Goal: Information Seeking & Learning: Check status

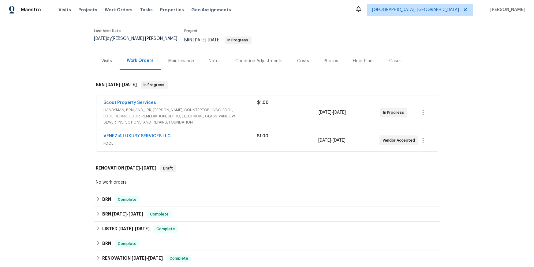
scroll to position [46, 0]
click at [118, 104] on link "Scout Property Services" at bounding box center [130, 102] width 53 height 4
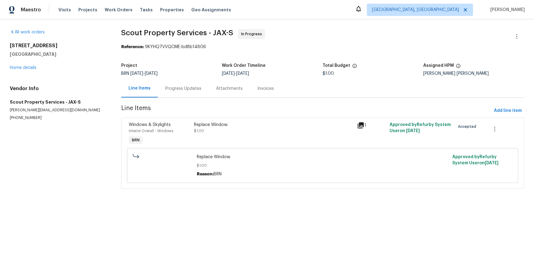
click at [189, 92] on div "Progress Updates" at bounding box center [183, 88] width 36 height 6
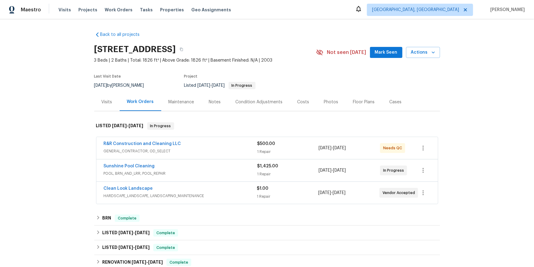
scroll to position [1, 0]
click at [164, 146] on link "R&R Construction and Cleaning LLC" at bounding box center [142, 143] width 77 height 4
click at [151, 190] on link "Clean Look Landscape" at bounding box center [128, 188] width 49 height 4
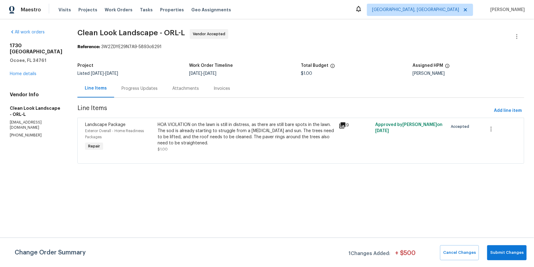
click at [346, 128] on icon at bounding box center [343, 125] width 6 height 6
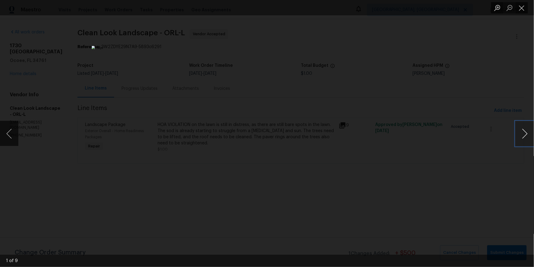
click at [526, 135] on button "Next image" at bounding box center [525, 133] width 18 height 24
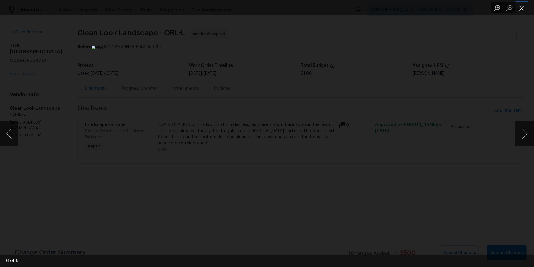
click at [522, 9] on button "Close lightbox" at bounding box center [522, 7] width 12 height 11
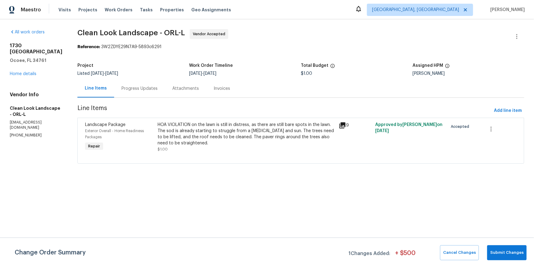
click at [165, 96] on div "Progress Updates" at bounding box center [139, 88] width 51 height 18
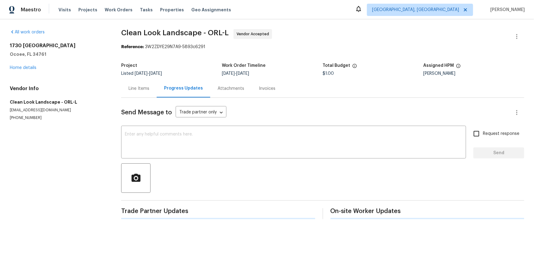
drag, startPoint x: 168, startPoint y: 100, endPoint x: 167, endPoint y: 106, distance: 6.3
click at [168, 97] on div "Progress Updates" at bounding box center [184, 88] width 54 height 18
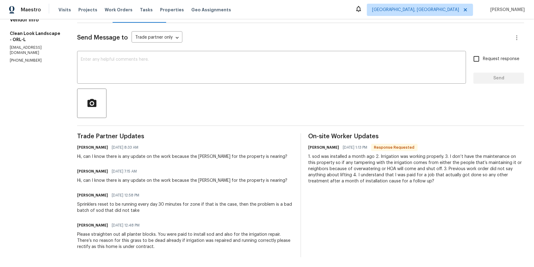
scroll to position [122, 0]
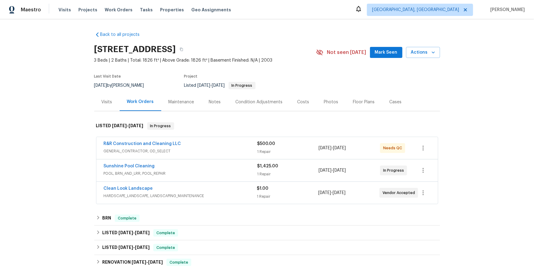
scroll to position [1, 0]
